Goal: Information Seeking & Learning: Find specific fact

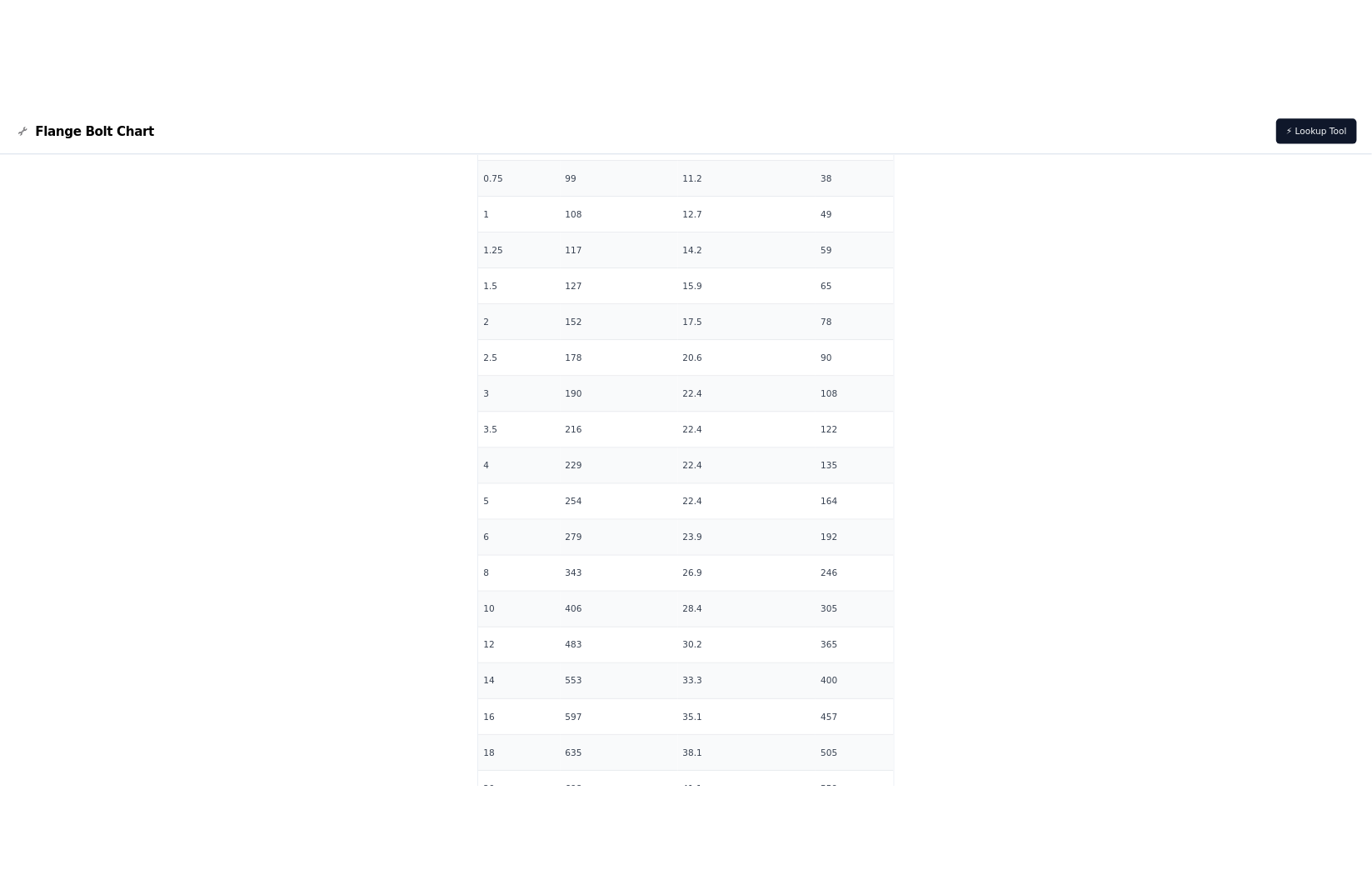
scroll to position [999, 0]
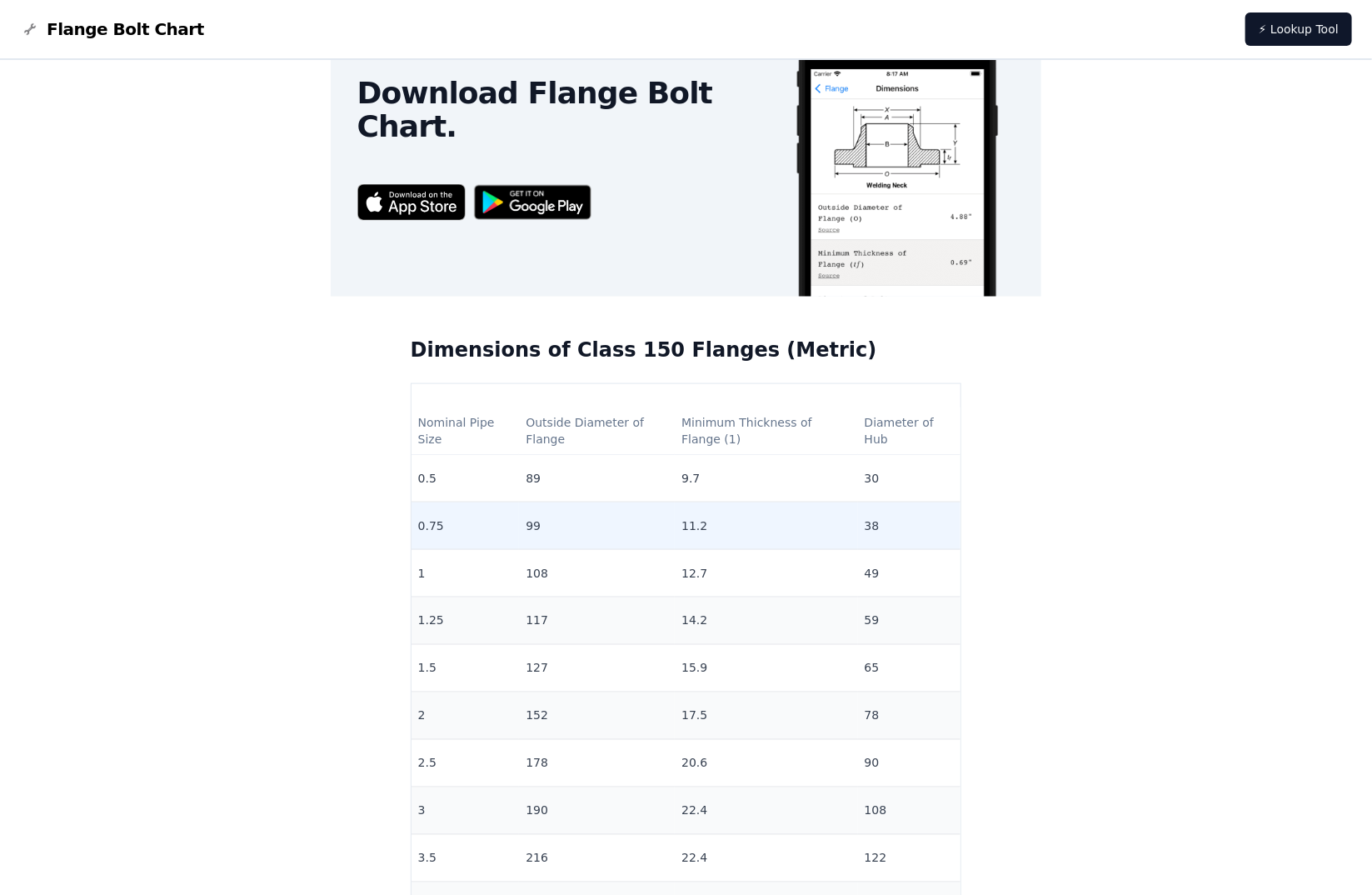
click at [761, 503] on td "11.2" at bounding box center [766, 526] width 182 height 48
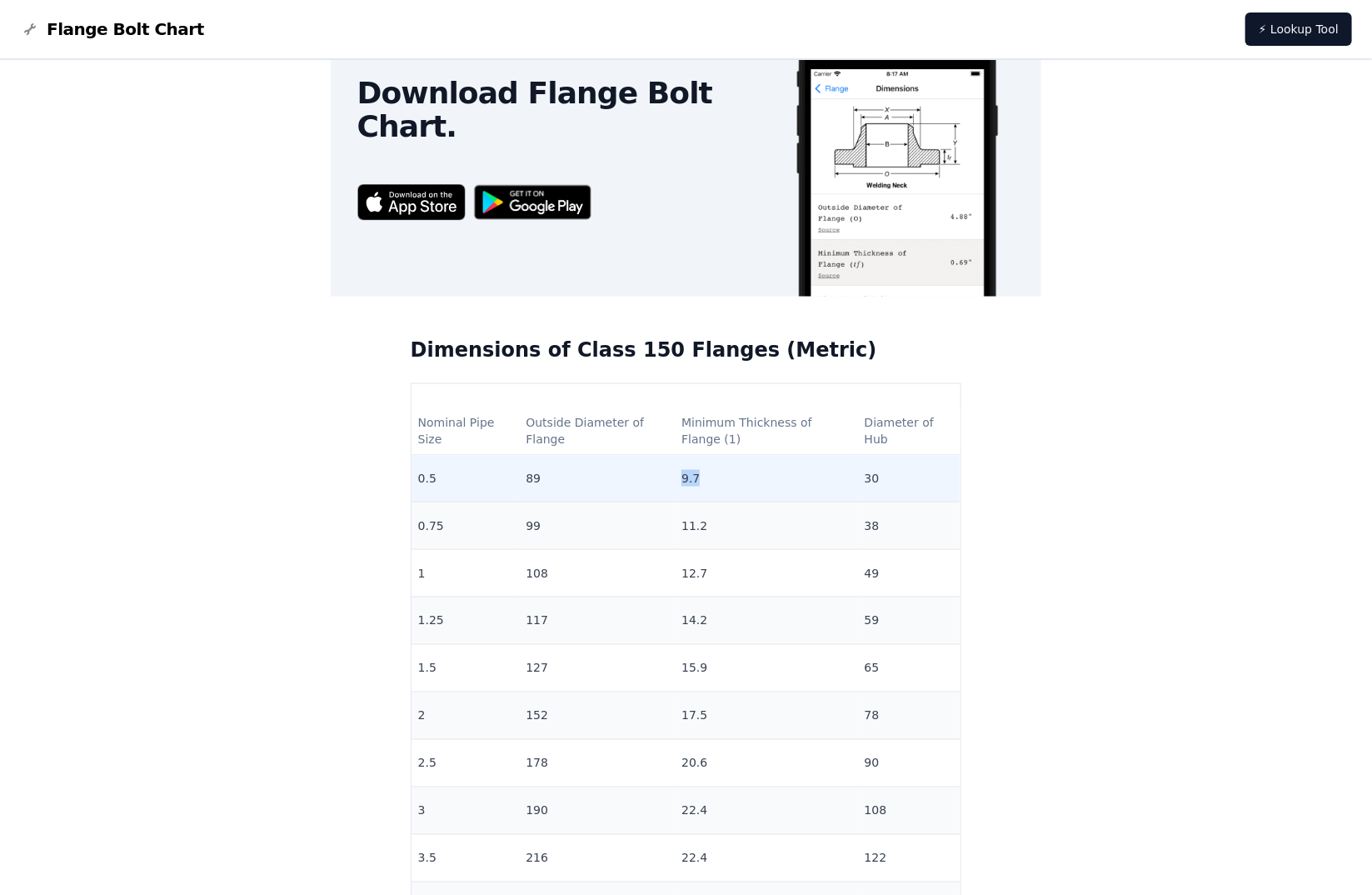
drag, startPoint x: 694, startPoint y: 479, endPoint x: 664, endPoint y: 480, distance: 30.0
click at [664, 480] on tr "0.5 89 9.7 30" at bounding box center [686, 478] width 550 height 48
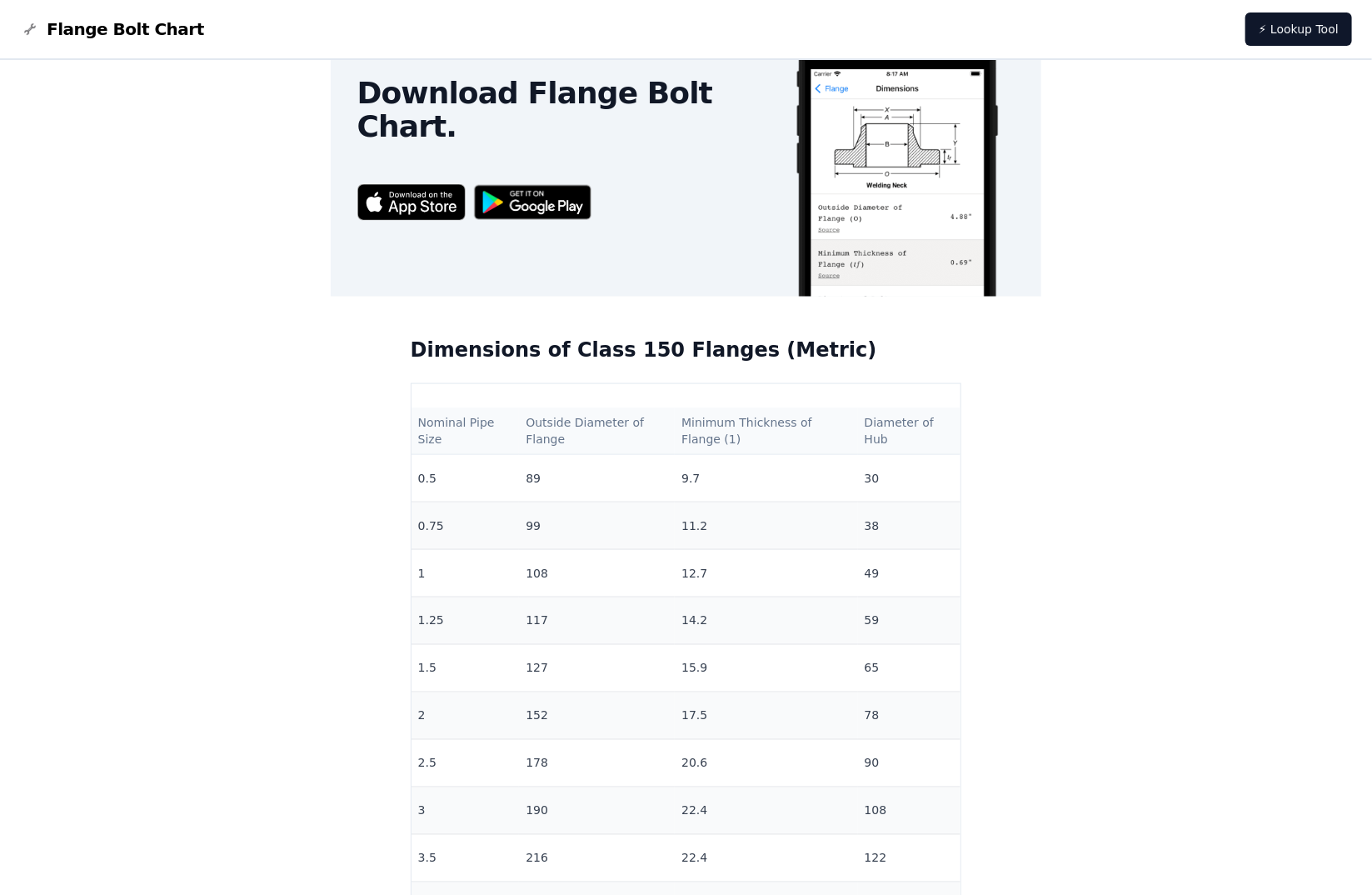
click at [605, 440] on th "Outside Diameter of Flange" at bounding box center [597, 432] width 156 height 48
click at [578, 349] on h2 "Dimensions of Class 150 Flanges (Metric)" at bounding box center [686, 350] width 552 height 27
click at [530, 340] on h2 "Dimensions of Class 150 Flanges (Metric)" at bounding box center [686, 350] width 552 height 27
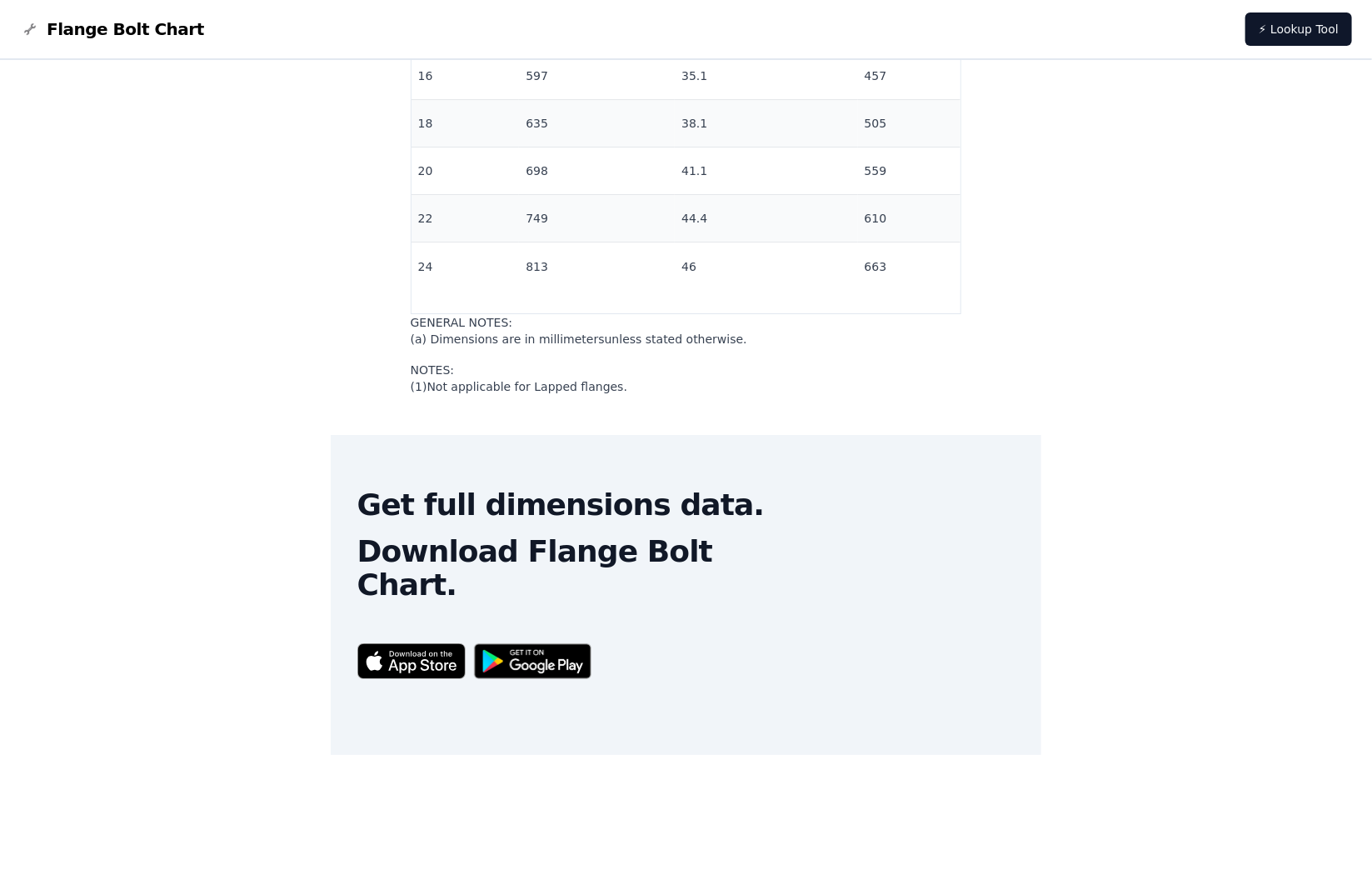
scroll to position [16995, 0]
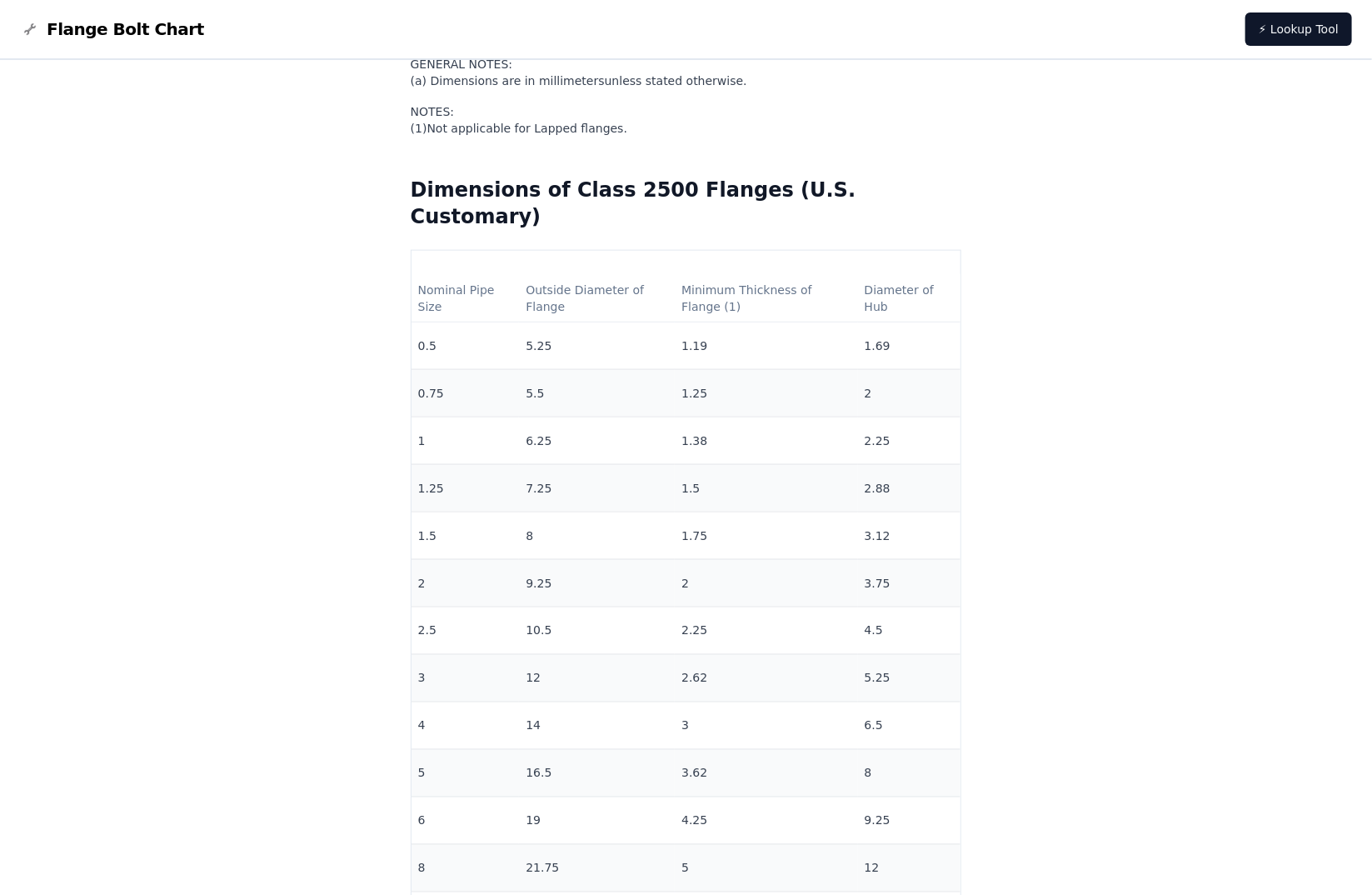
click at [127, 41] on nav "Flange Bolt Chart ⚡ Lookup Tool" at bounding box center [686, 30] width 1372 height 60
click at [127, 30] on span "Flange Bolt Chart" at bounding box center [126, 29] width 157 height 23
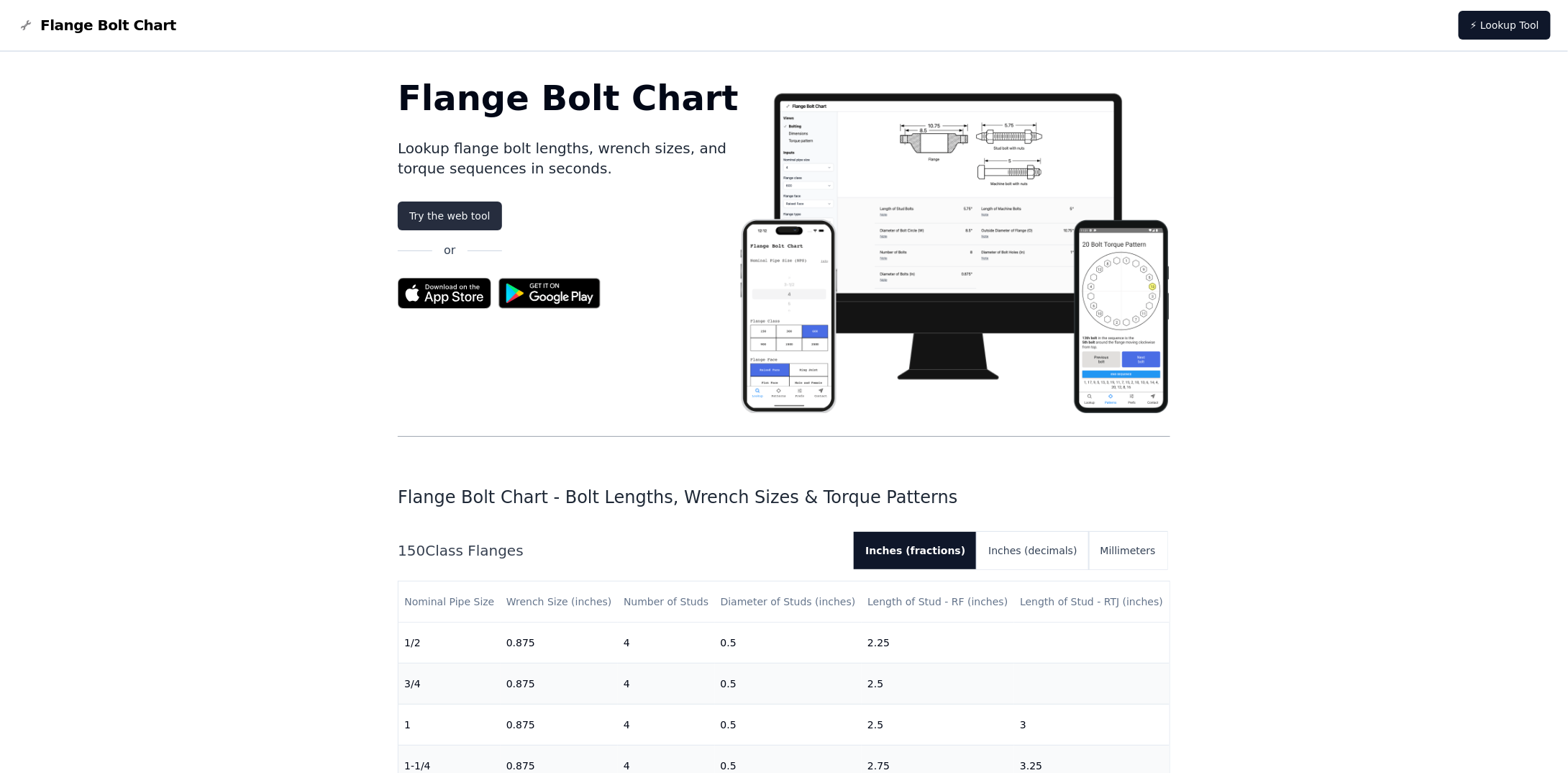
click at [479, 217] on link "Try the web tool" at bounding box center [450, 216] width 104 height 29
